Goal: Information Seeking & Learning: Understand process/instructions

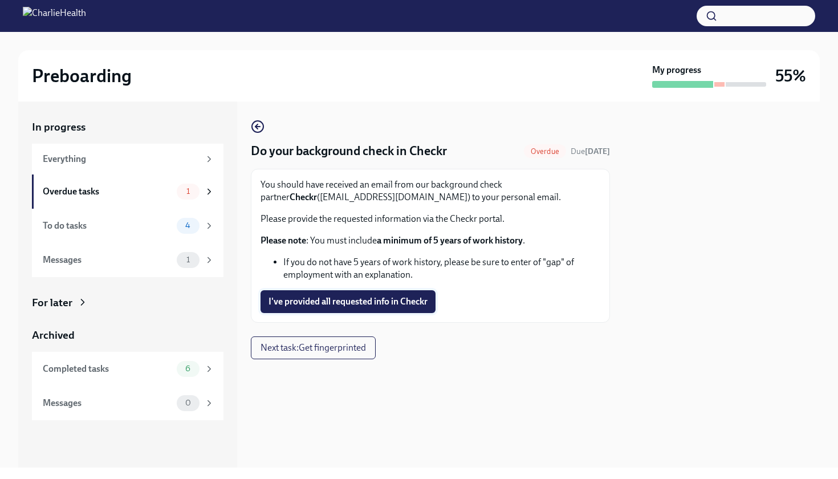
click at [294, 302] on span "I've provided all requested info in Checkr" at bounding box center [347, 301] width 159 height 11
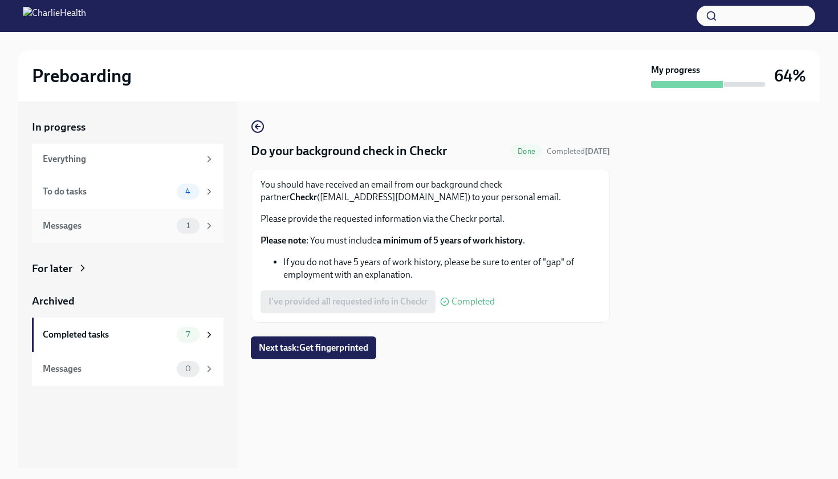
click at [125, 222] on div "Messages" at bounding box center [107, 225] width 129 height 13
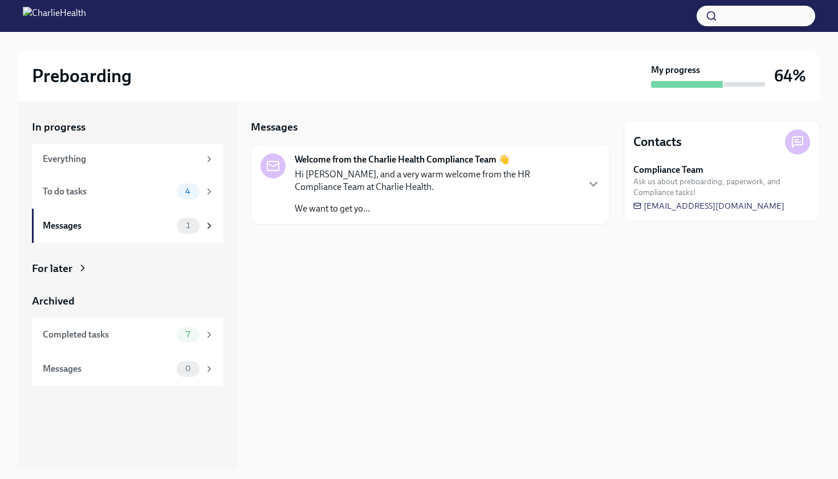
click at [377, 186] on p "Hi [PERSON_NAME], and a very warm welcome from the HR Compliance Team at Charli…" at bounding box center [436, 180] width 283 height 25
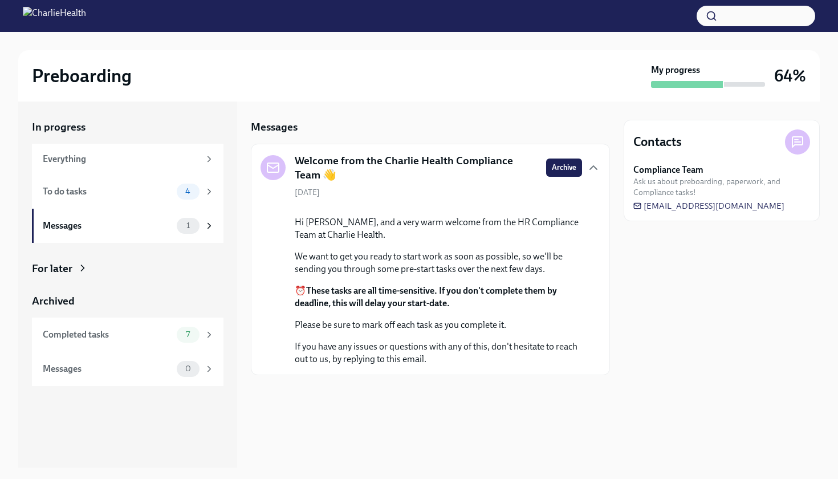
scroll to position [26, 0]
click at [148, 340] on div "Completed tasks 7" at bounding box center [129, 335] width 172 height 16
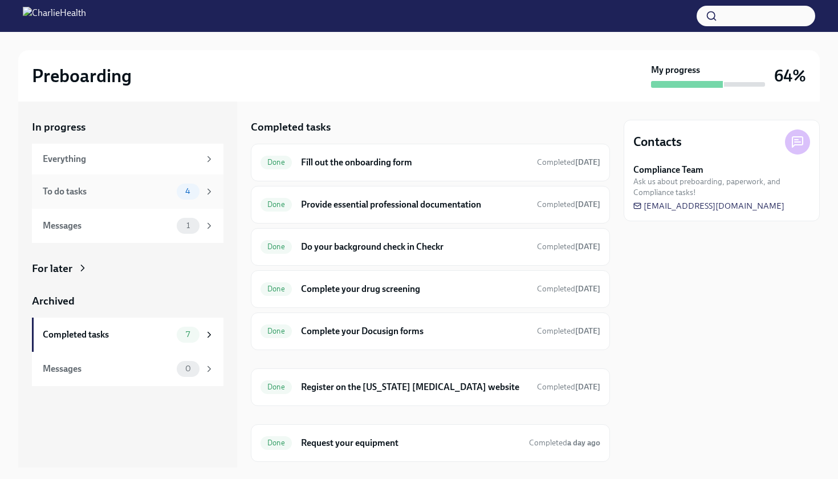
click at [135, 198] on div "To do tasks 4" at bounding box center [129, 192] width 172 height 16
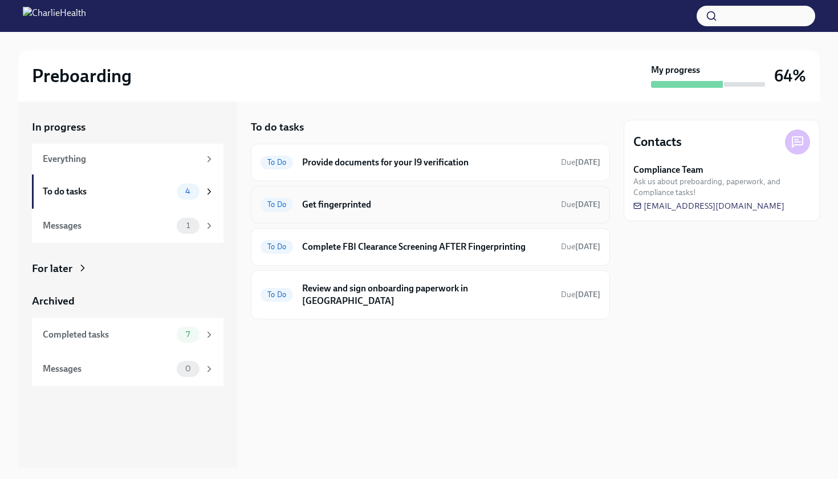
click at [385, 205] on h6 "Get fingerprinted" at bounding box center [427, 204] width 250 height 13
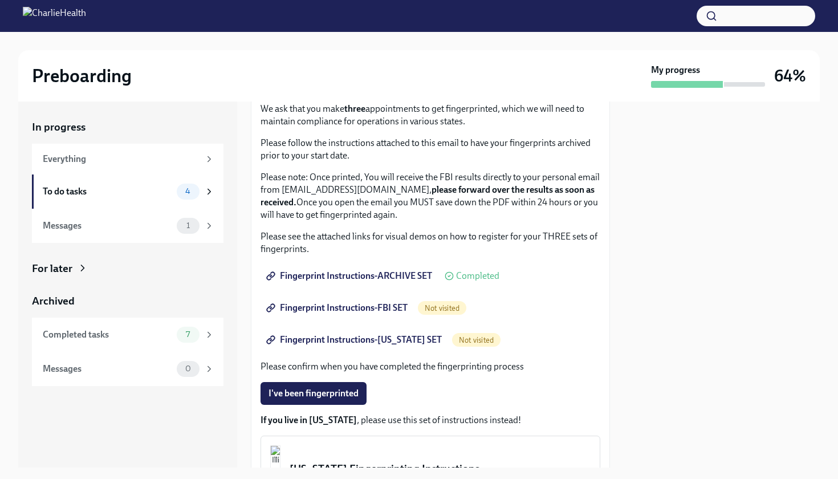
scroll to position [91, 0]
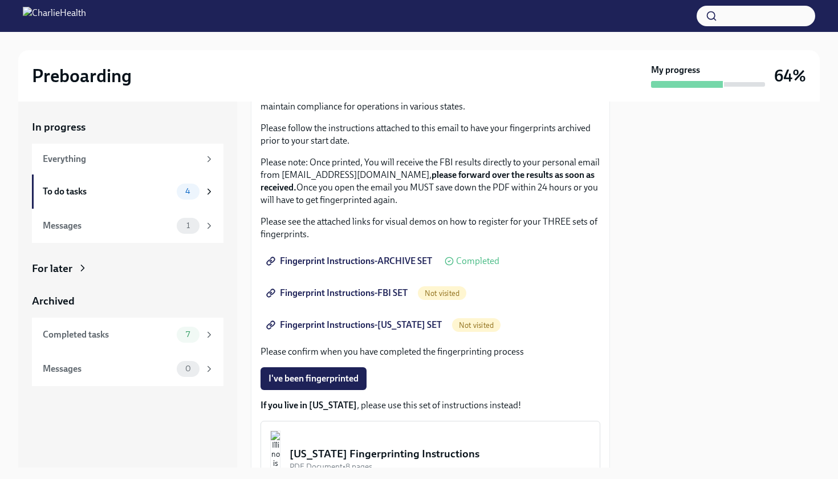
click at [352, 298] on span "Fingerprint Instructions-FBI SET" at bounding box center [337, 292] width 139 height 11
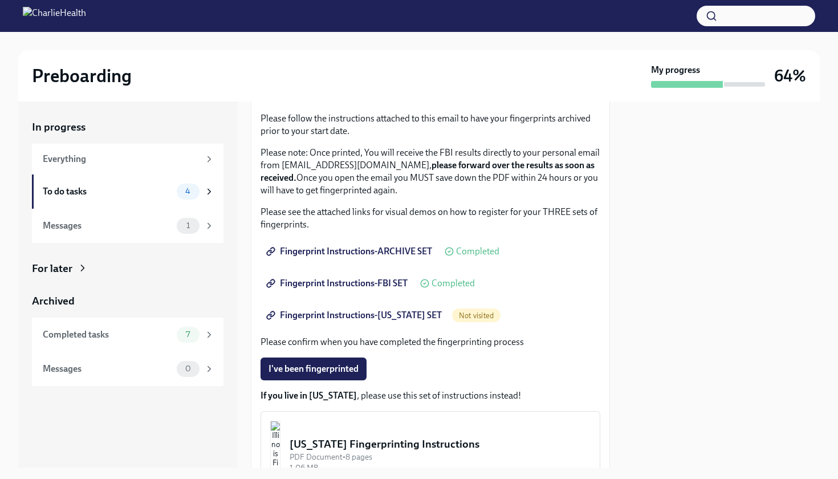
scroll to position [101, 0]
click at [325, 313] on span "Fingerprint Instructions-[US_STATE] SET" at bounding box center [354, 314] width 173 height 11
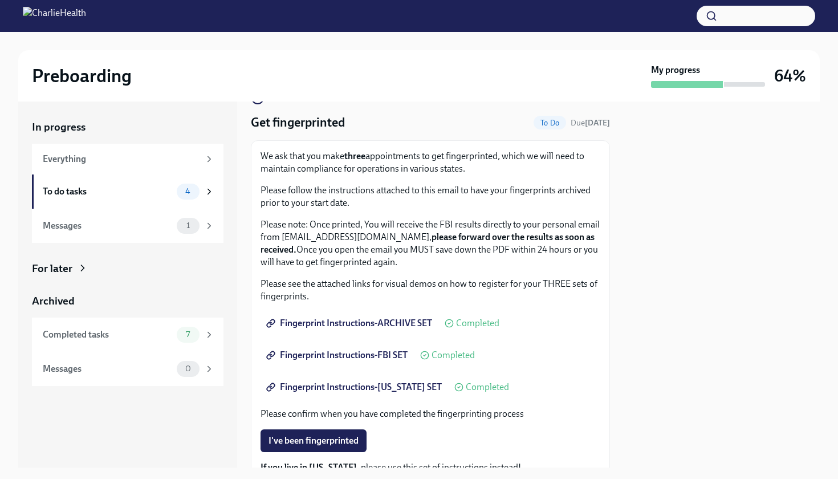
scroll to position [26, 0]
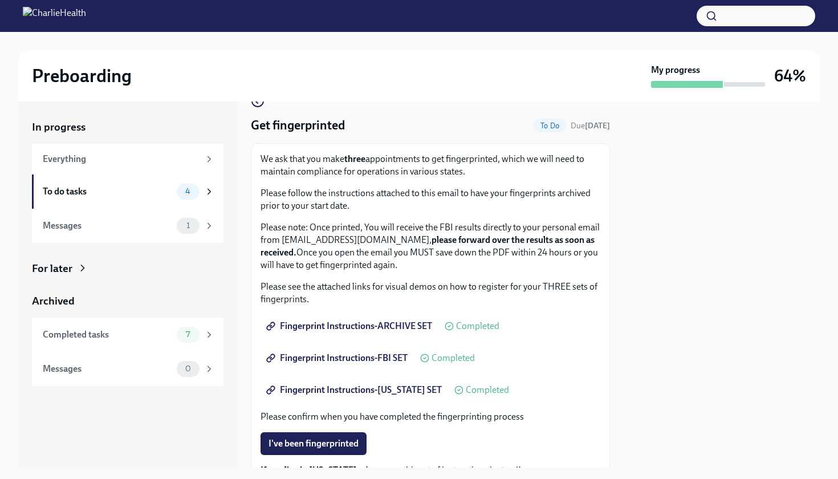
click at [396, 324] on span "Fingerprint Instructions-ARCHIVE SET" at bounding box center [350, 325] width 164 height 11
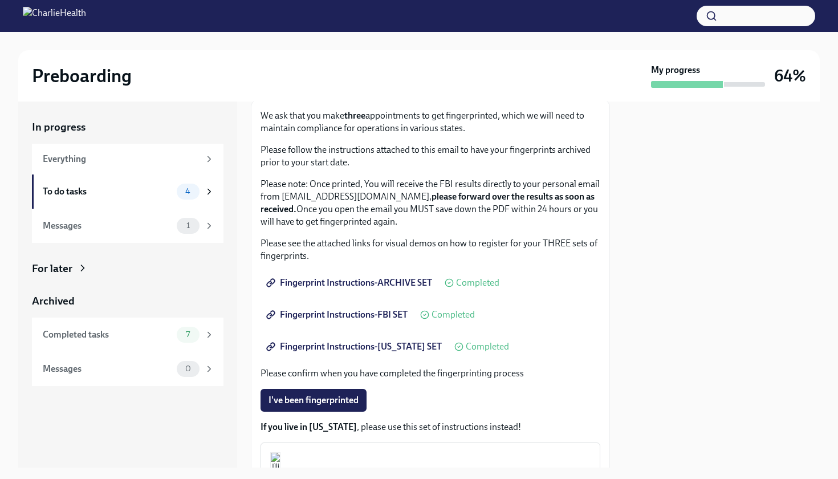
scroll to position [79, 0]
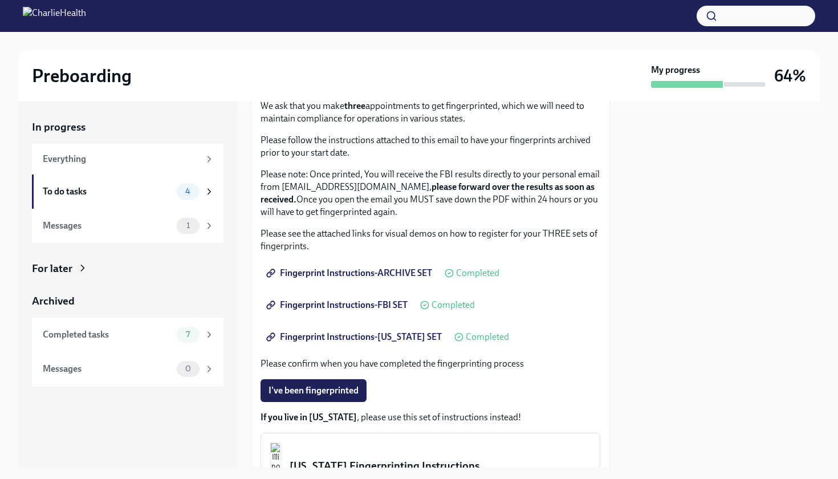
click at [353, 307] on span "Fingerprint Instructions-FBI SET" at bounding box center [337, 304] width 139 height 11
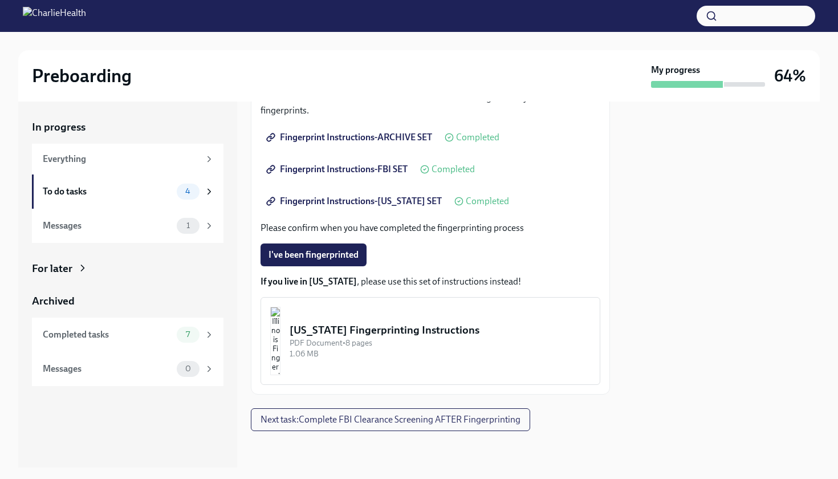
scroll to position [0, 0]
click at [118, 180] on div "To do tasks 4" at bounding box center [128, 191] width 192 height 34
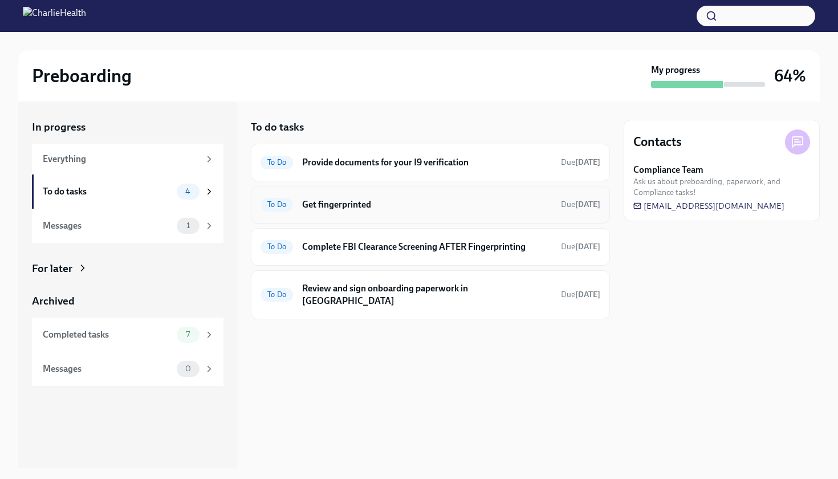
click at [410, 210] on div "To Do Get fingerprinted Due [DATE]" at bounding box center [430, 205] width 340 height 18
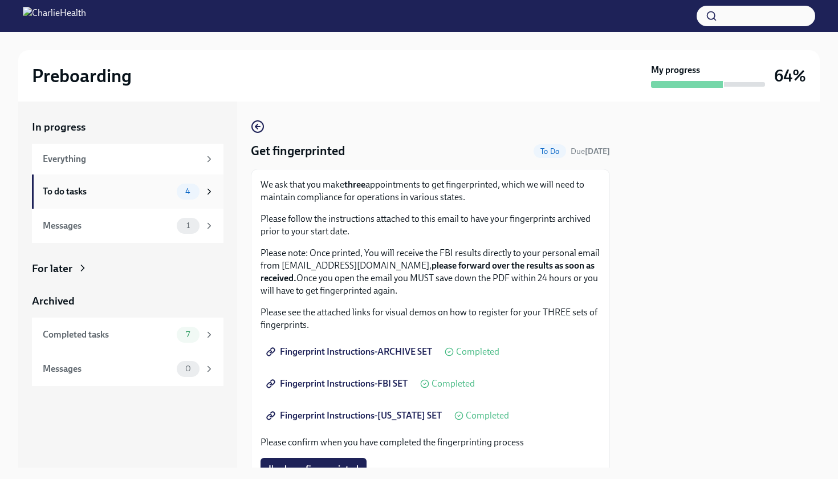
click at [124, 193] on div "To do tasks" at bounding box center [107, 191] width 129 height 13
